Goal: Find specific fact: Find contact information

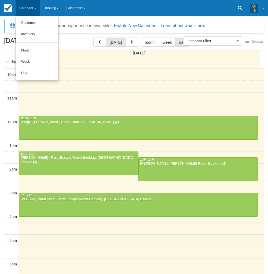
select select
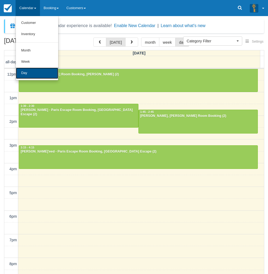
click at [27, 71] on link "Day" at bounding box center [37, 73] width 42 height 11
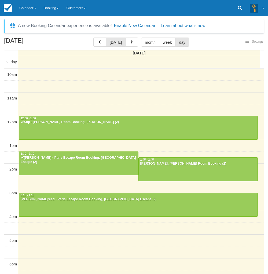
select select
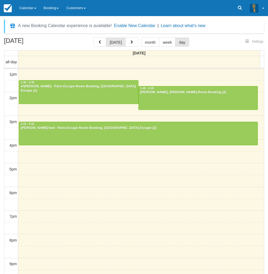
select select
click at [2, 155] on div "September 29, 2025 today month week day Monday all-day 10am 11am 12pm 1pm 2pm 3…" at bounding box center [134, 164] width 268 height 253
click at [163, 99] on div at bounding box center [198, 97] width 119 height 23
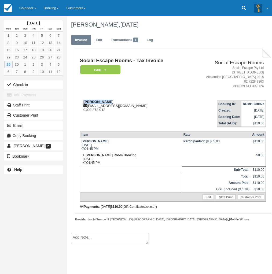
drag, startPoint x: 97, startPoint y: 103, endPoint x: 84, endPoint y: 102, distance: 13.5
click at [84, 102] on div "[PERSON_NAME] [EMAIL_ADDRESS][DOMAIN_NAME] 0400 273 912" at bounding box center [133, 106] width 107 height 12
copy strong "[PERSON_NAME]"
click at [13, 209] on div "[DATE] Mon Tue Wed Thu Fri Sat Sun 1 2 3 4 5 6 7 8 9 10 11 12 13 14 15 16 17 18…" at bounding box center [33, 137] width 67 height 274
click at [16, 211] on div "[DATE] Mon Tue Wed Thu Fri Sat Sun 1 2 3 4 5 6 7 8 9 10 11 12 13 14 15 16 17 18…" at bounding box center [33, 137] width 67 height 274
